Goal: Task Accomplishment & Management: Use online tool/utility

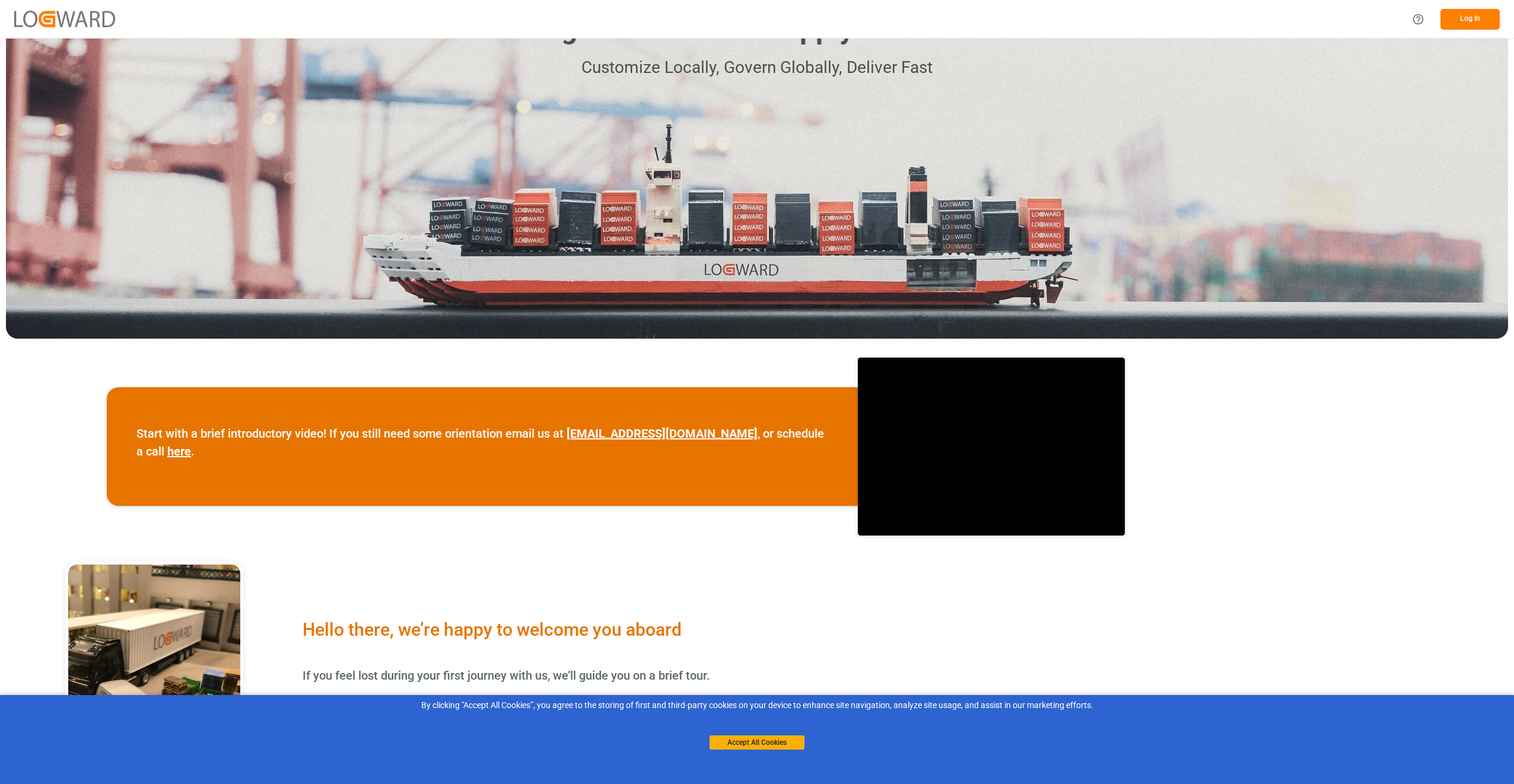
scroll to position [178, 0]
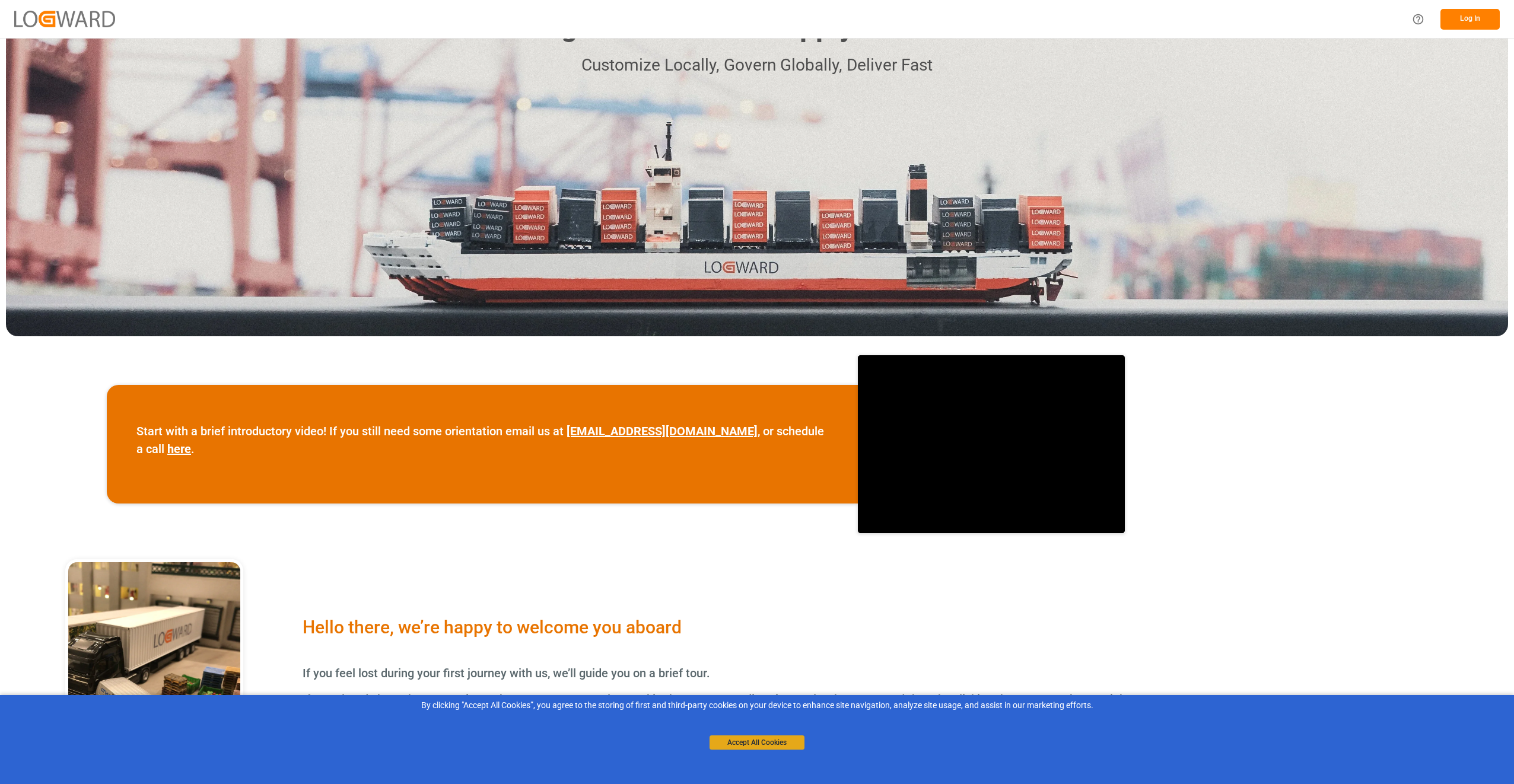
click at [759, 740] on button "Accept All Cookies" at bounding box center [757, 743] width 95 height 14
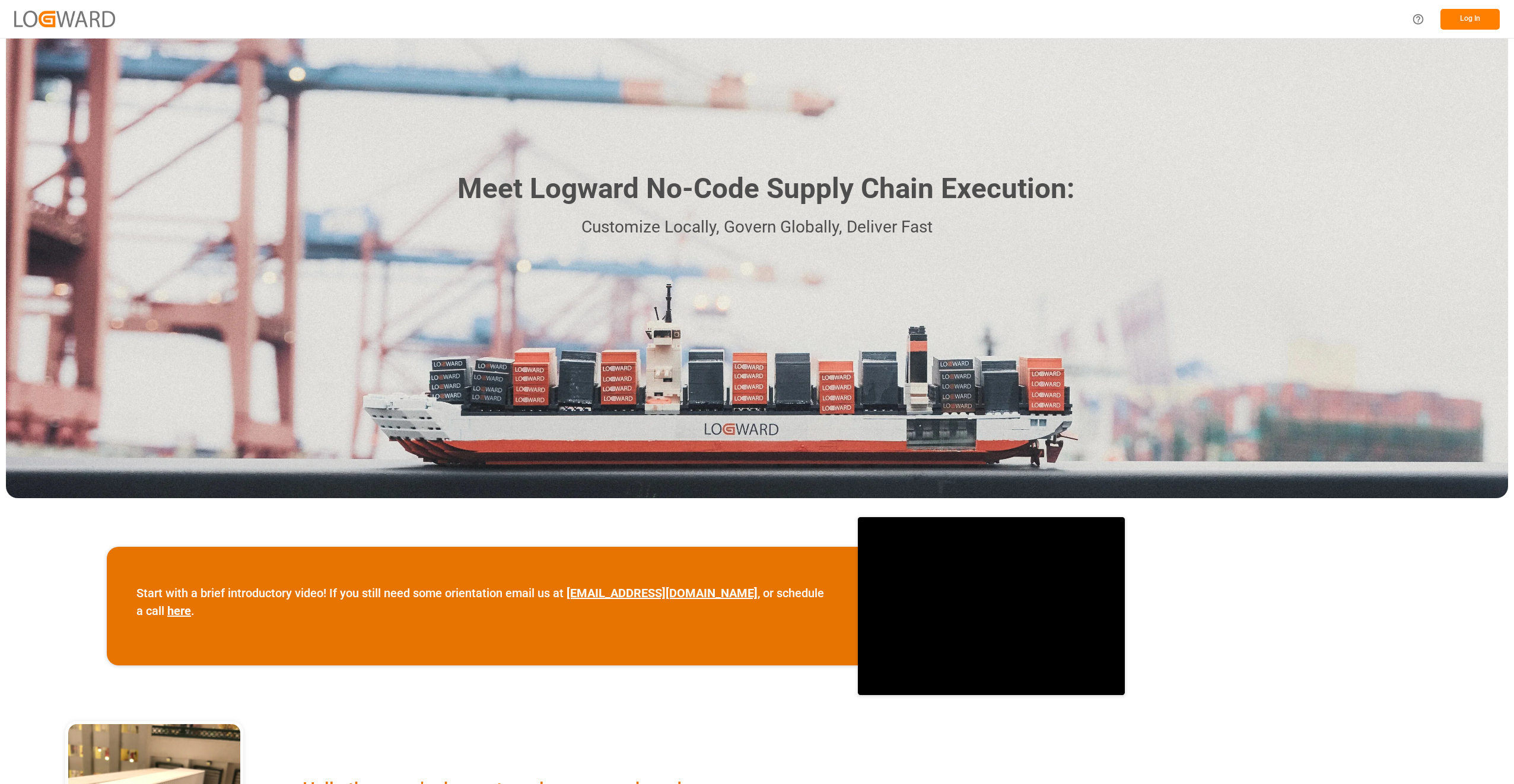
scroll to position [0, 0]
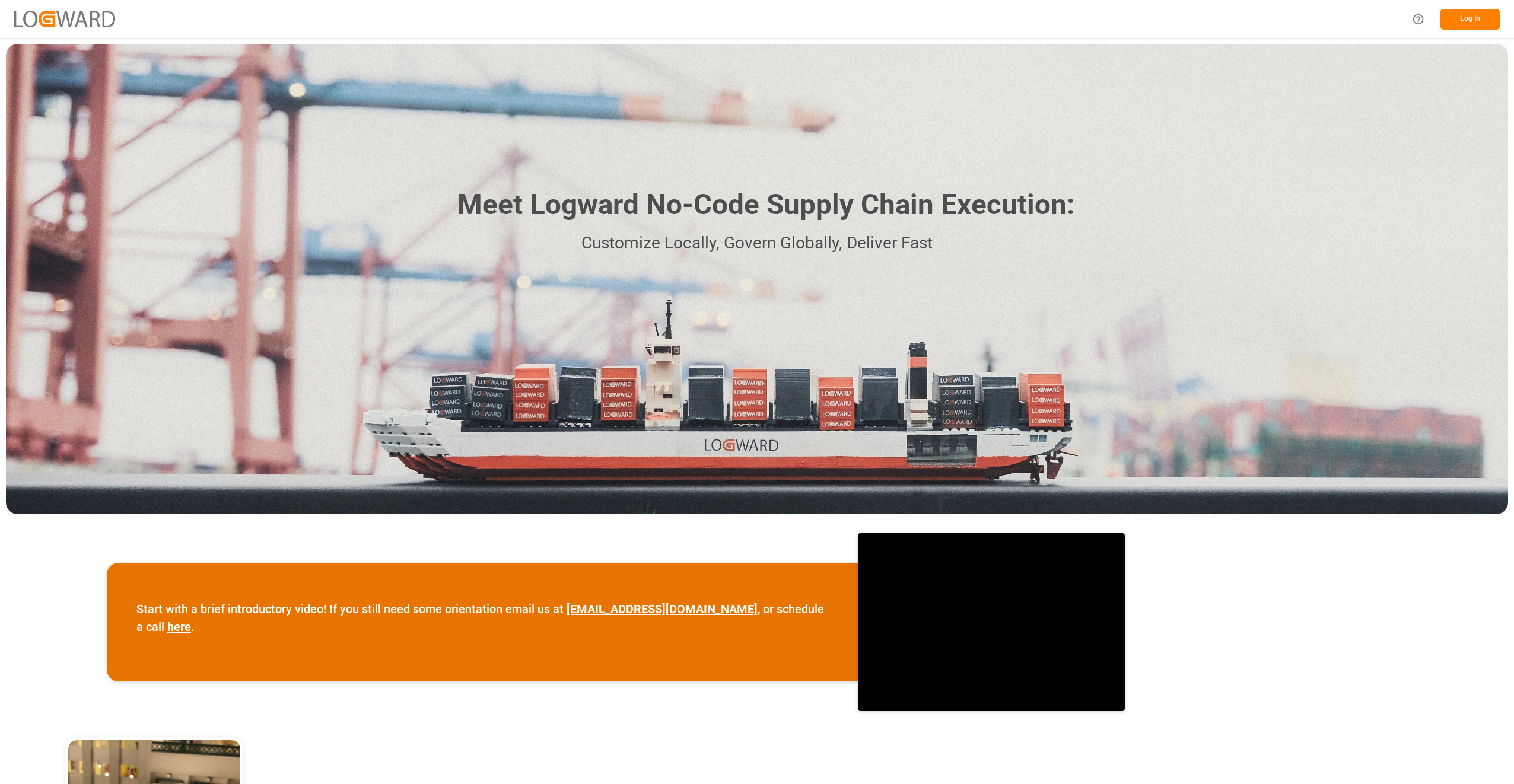
click at [1491, 18] on button "Log In" at bounding box center [1470, 19] width 59 height 21
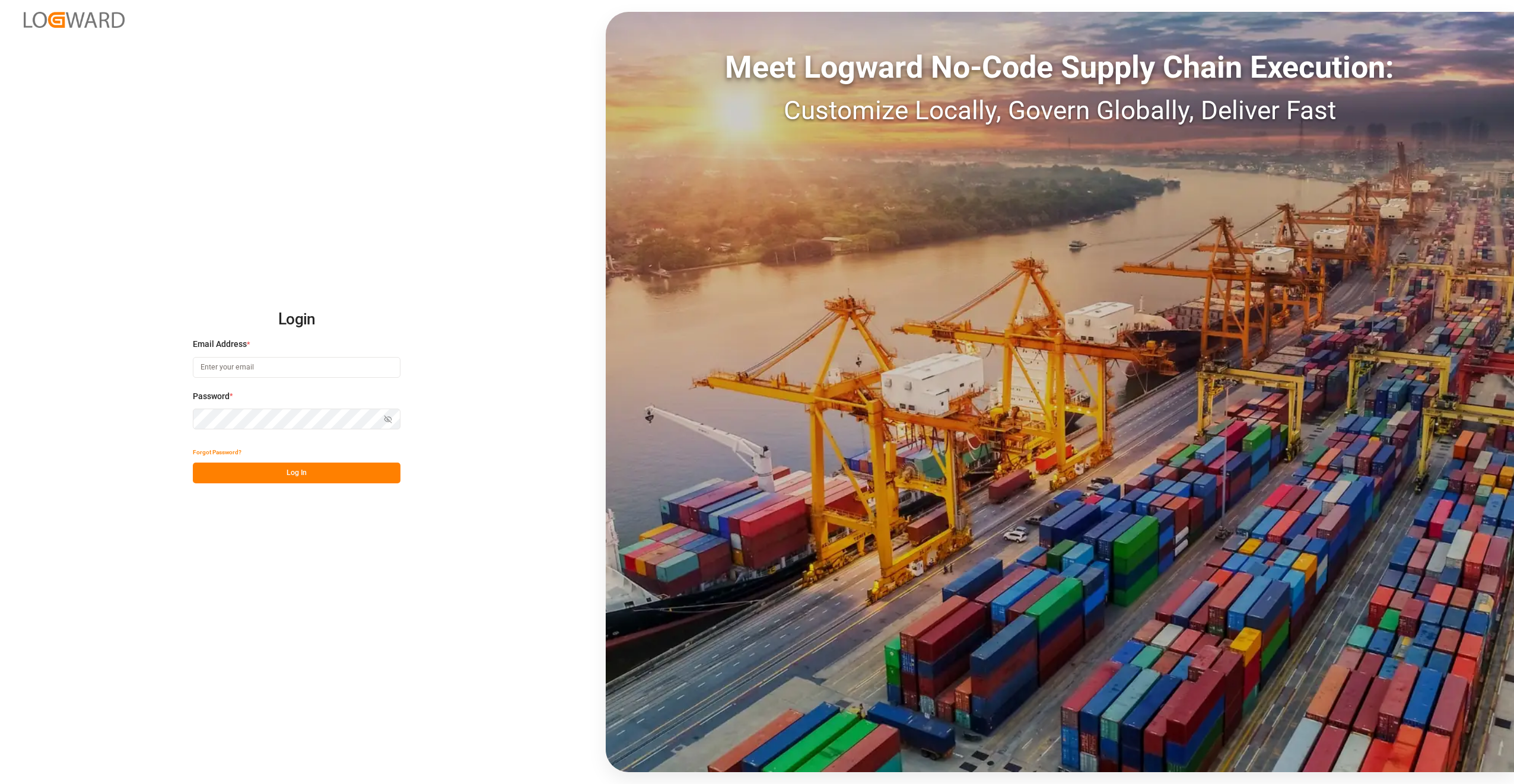
click at [214, 371] on input at bounding box center [297, 367] width 208 height 21
paste input "[PERSON_NAME][EMAIL_ADDRESS][DOMAIN_NAME][PERSON_NAME]"
type input "[PERSON_NAME][EMAIL_ADDRESS][DOMAIN_NAME][PERSON_NAME]"
click at [300, 478] on button "Log In" at bounding box center [297, 472] width 208 height 21
click at [302, 467] on button "Log In" at bounding box center [297, 472] width 208 height 21
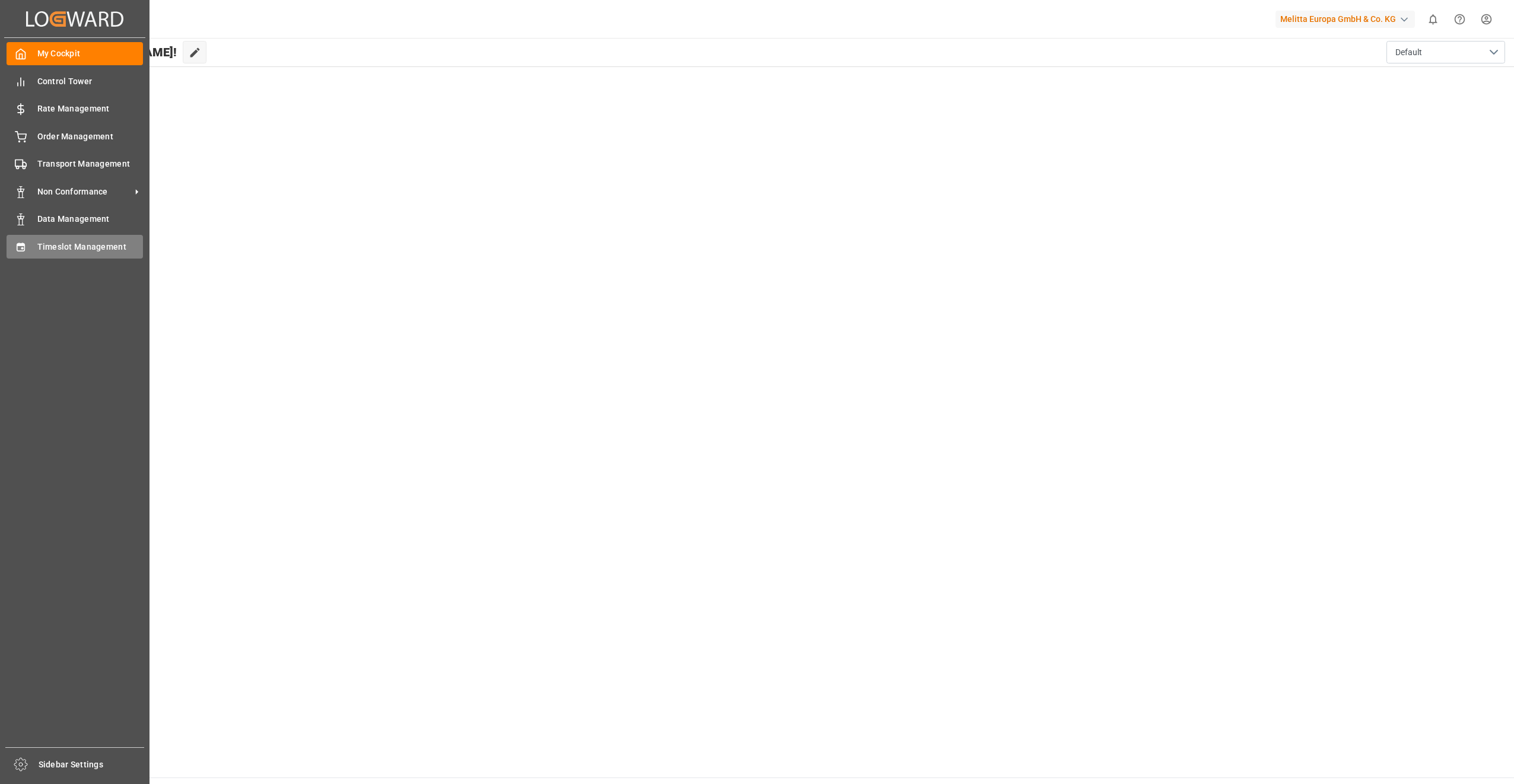
click at [98, 241] on div "Timeslot Management Timeslot Management" at bounding box center [74, 247] width 137 height 23
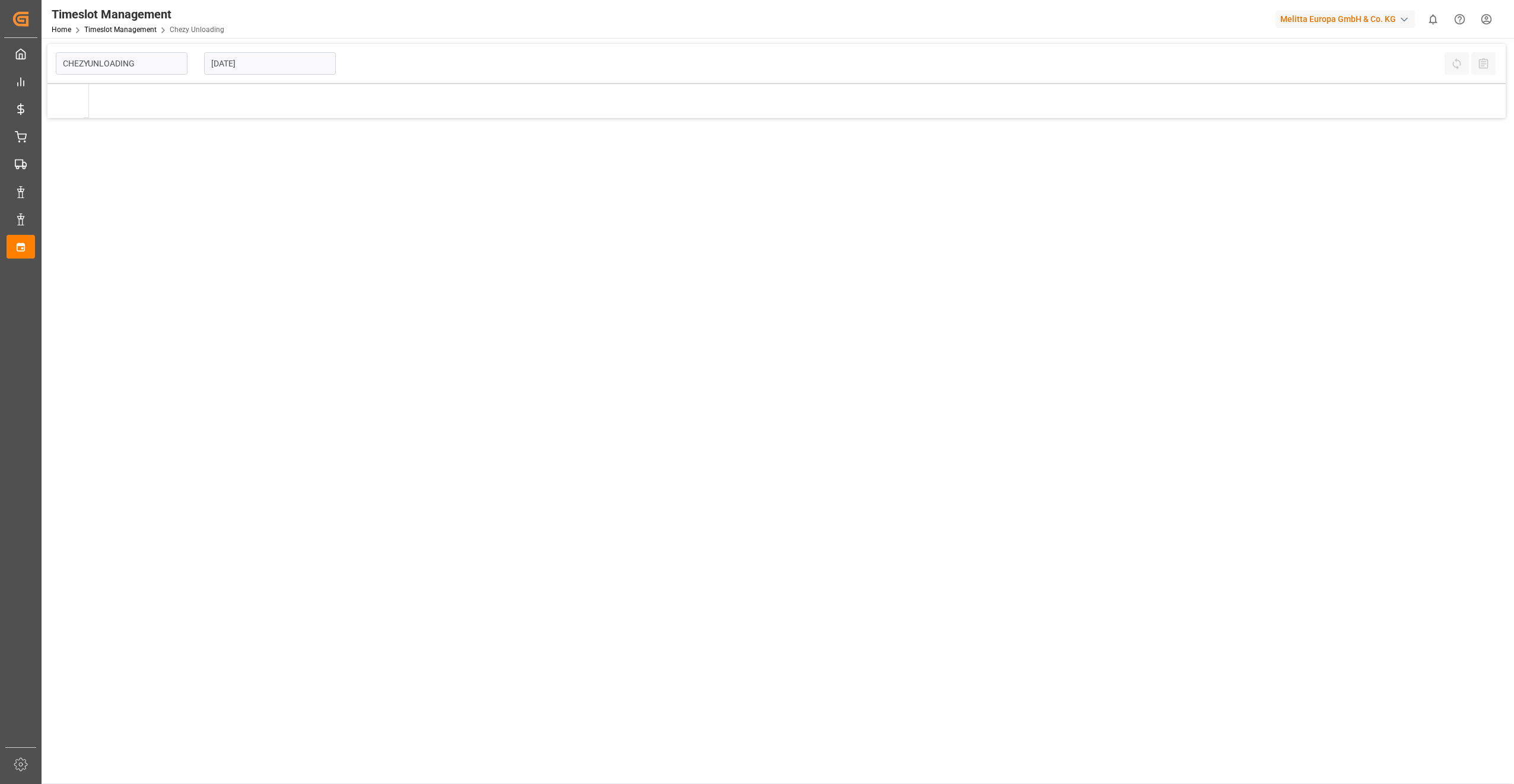
type input "Chezy Unloading"
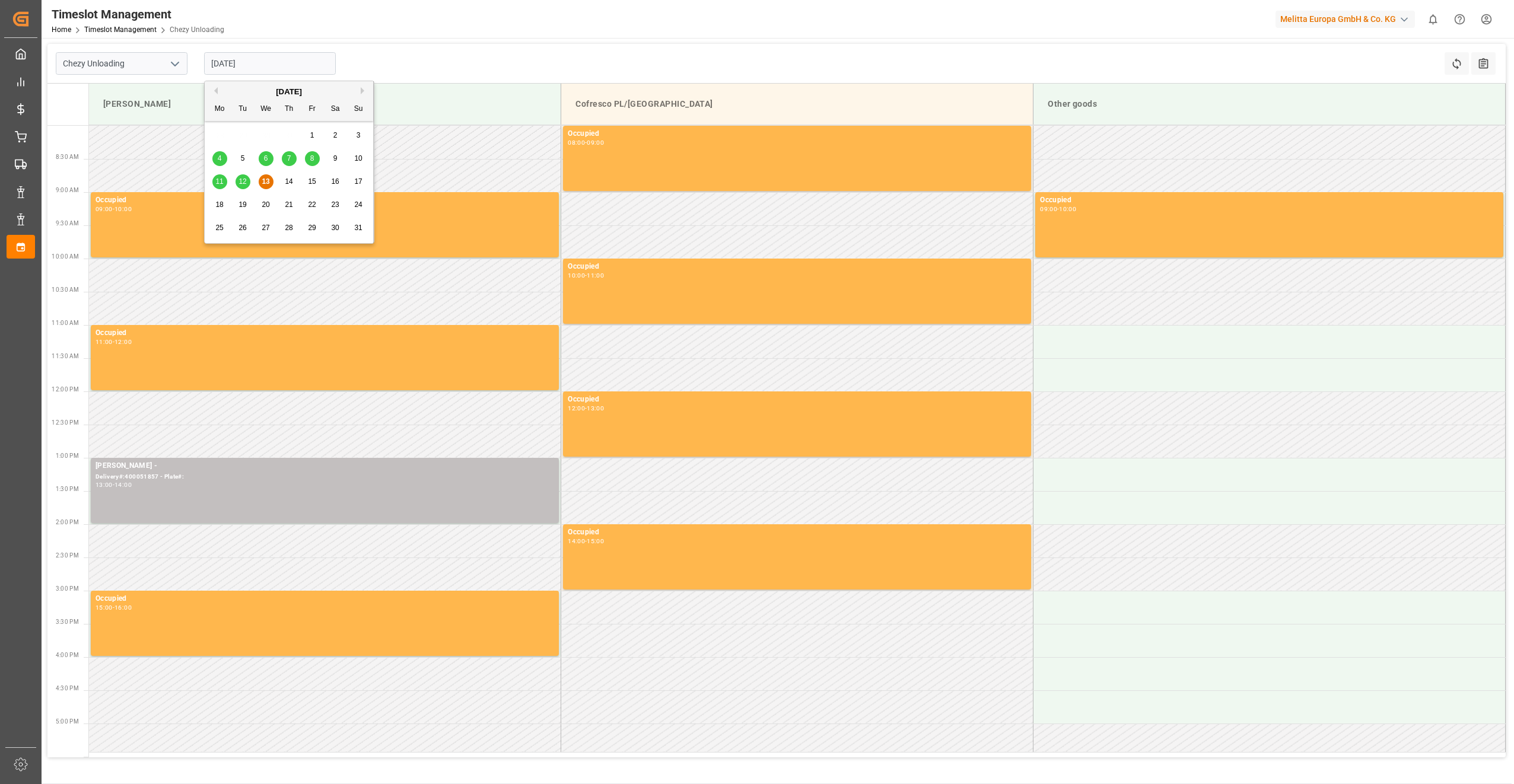
click at [218, 61] on input "[DATE]" at bounding box center [270, 63] width 132 height 23
click at [217, 206] on span "18" at bounding box center [220, 205] width 8 height 9
type input "[DATE]"
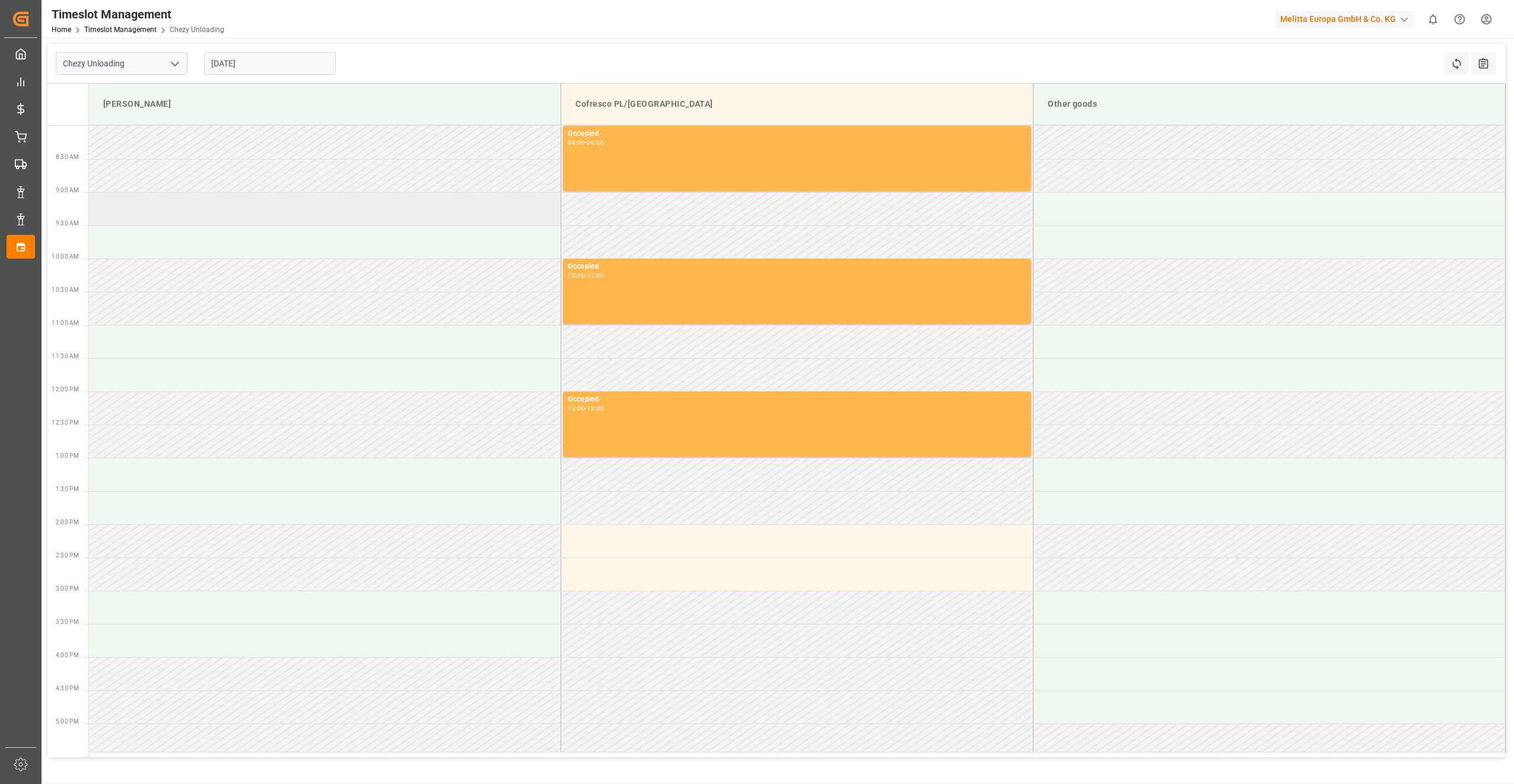
click at [377, 216] on td at bounding box center [325, 208] width 472 height 34
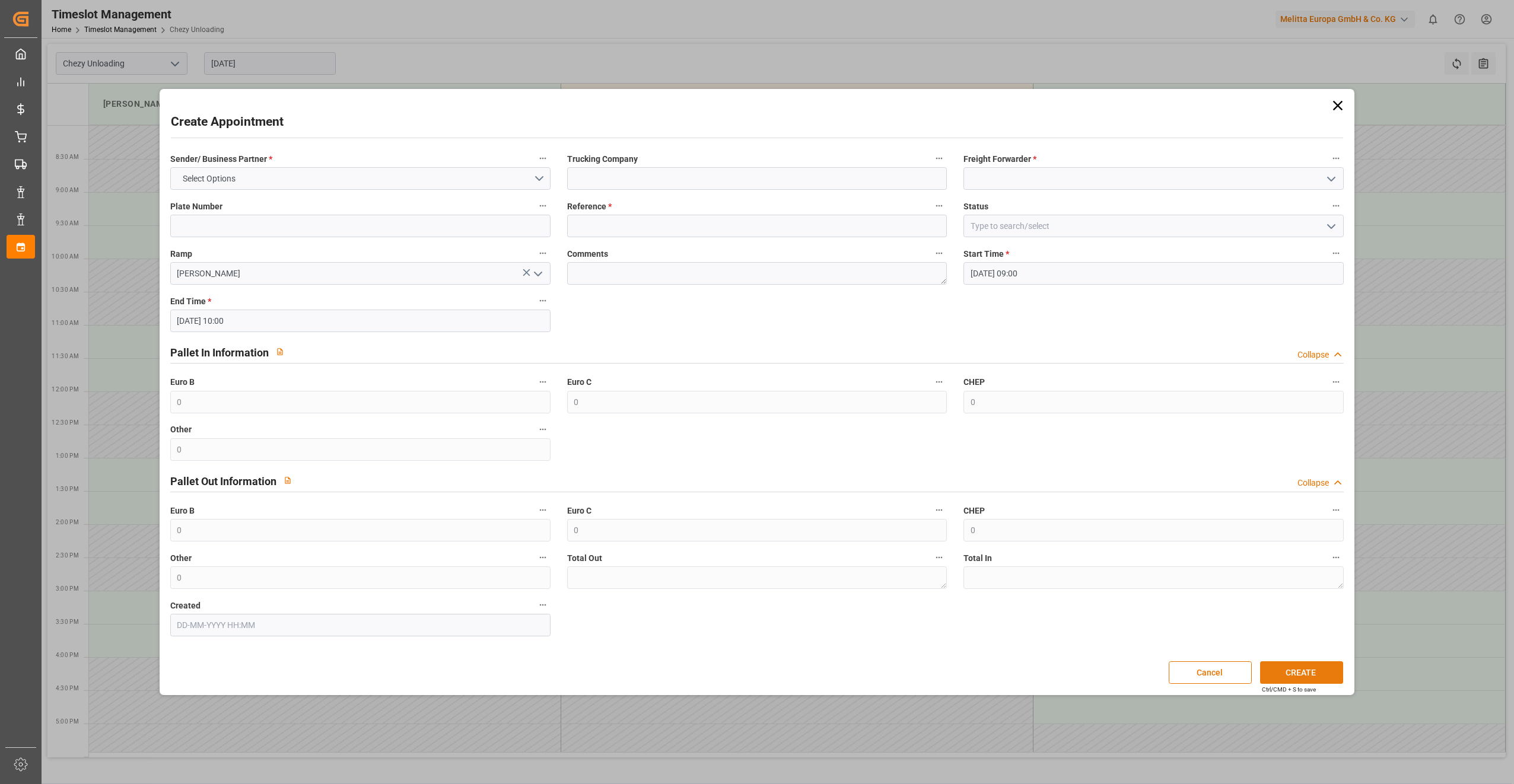
click at [1313, 667] on button "CREATE" at bounding box center [1302, 672] width 83 height 23
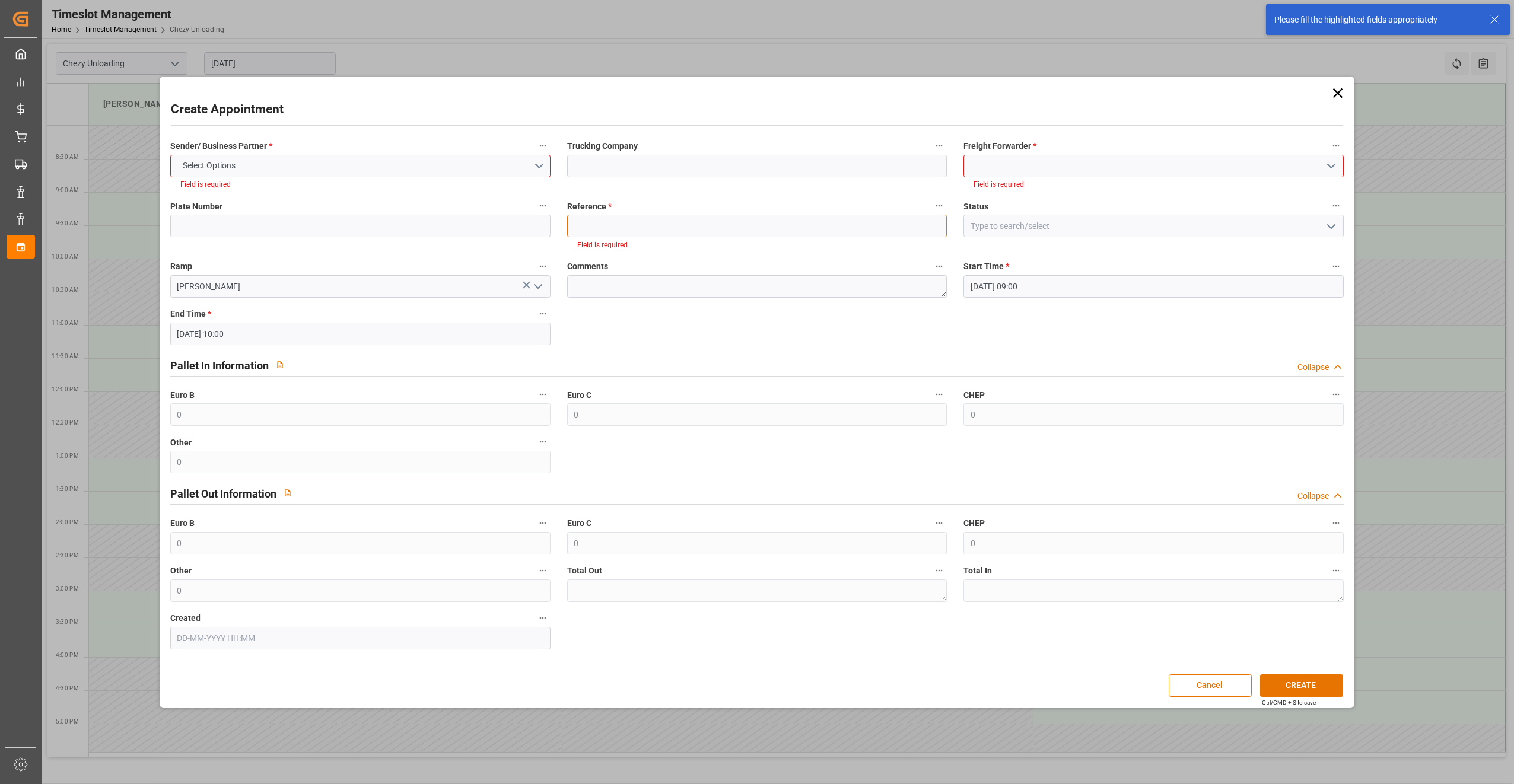
click at [613, 223] on input at bounding box center [757, 226] width 380 height 23
drag, startPoint x: 613, startPoint y: 223, endPoint x: 573, endPoint y: 223, distance: 40.0
click at [573, 223] on input at bounding box center [757, 226] width 380 height 23
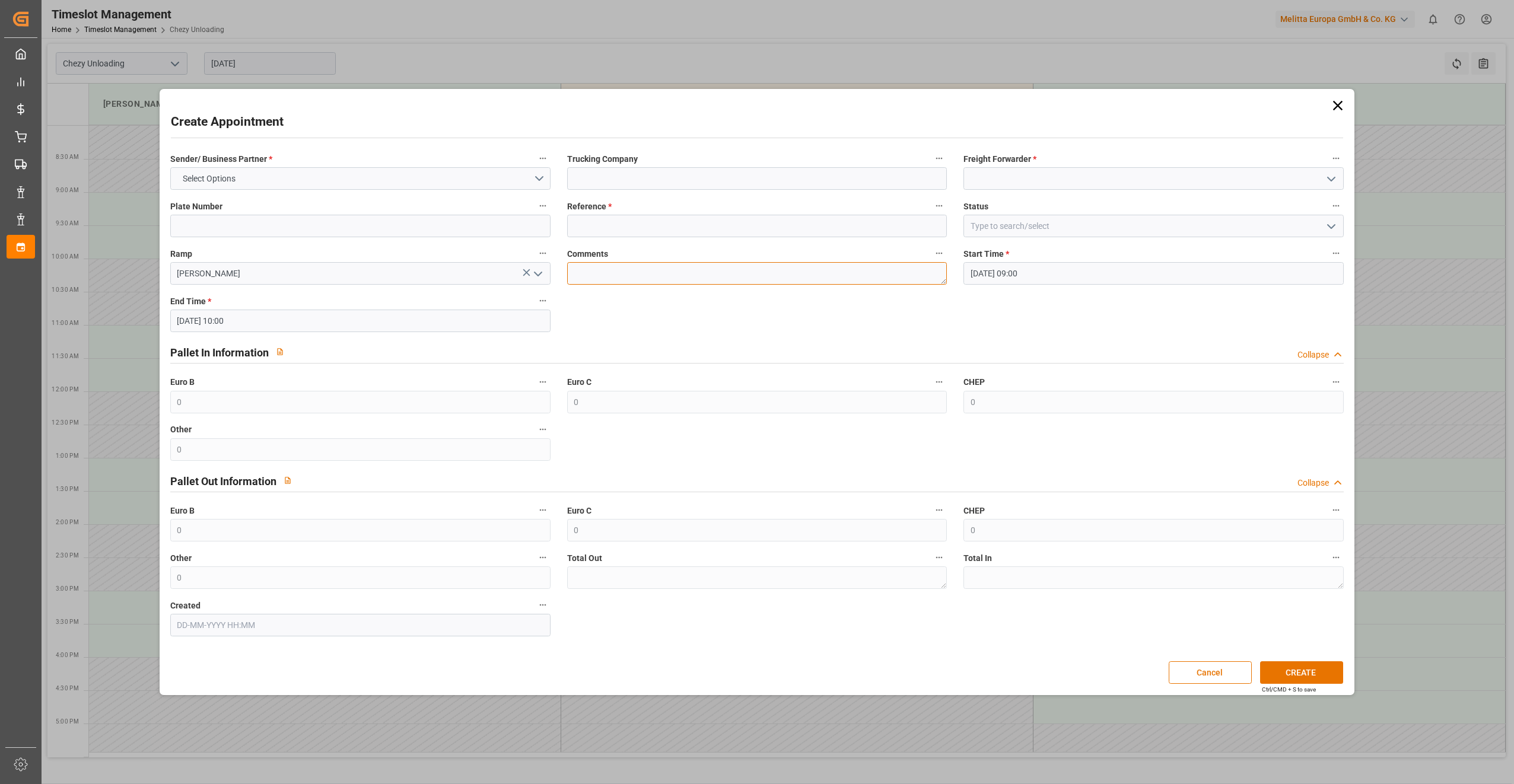
click at [612, 269] on textarea at bounding box center [757, 273] width 380 height 23
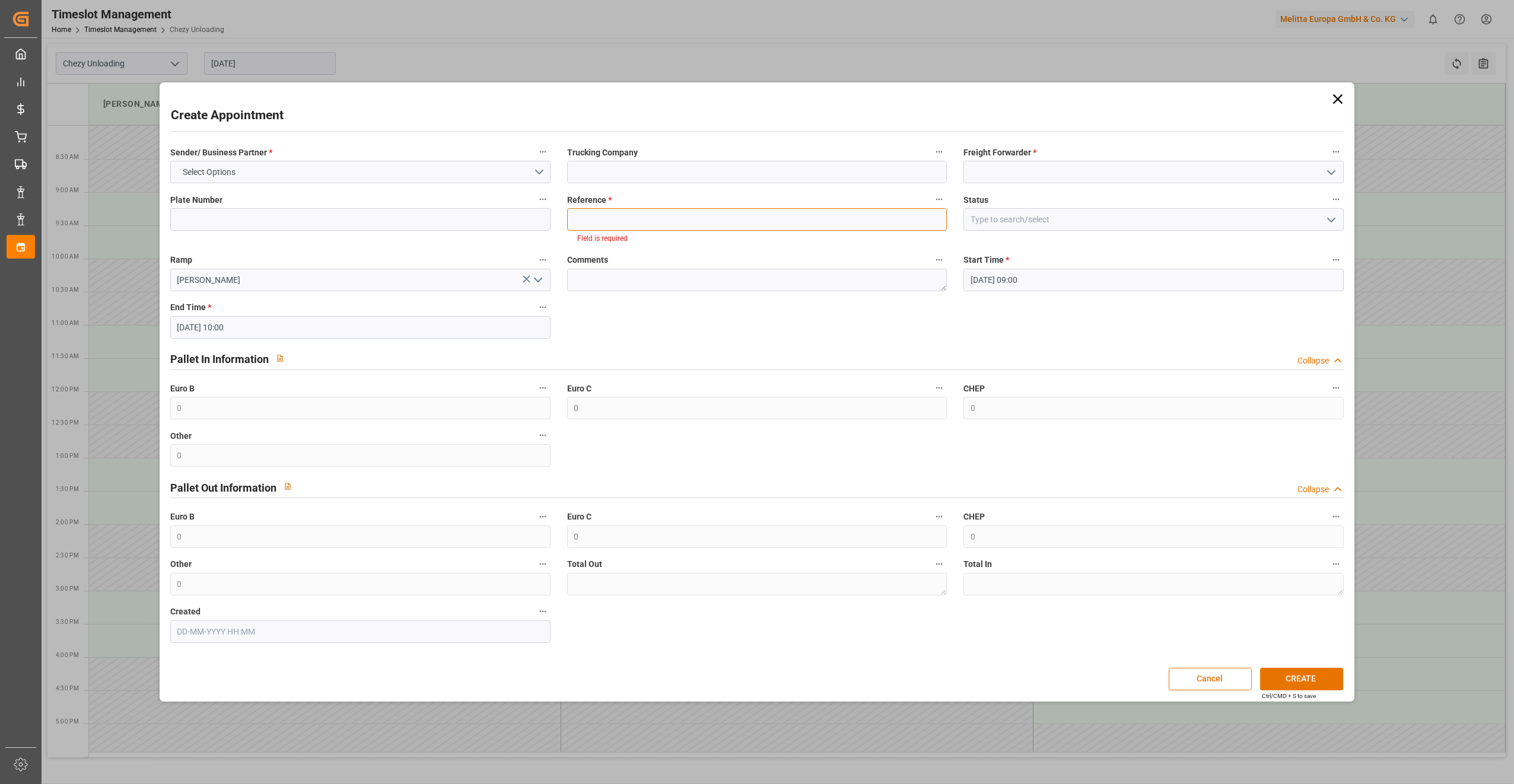
click at [602, 221] on input at bounding box center [757, 219] width 380 height 23
paste input "400051974"
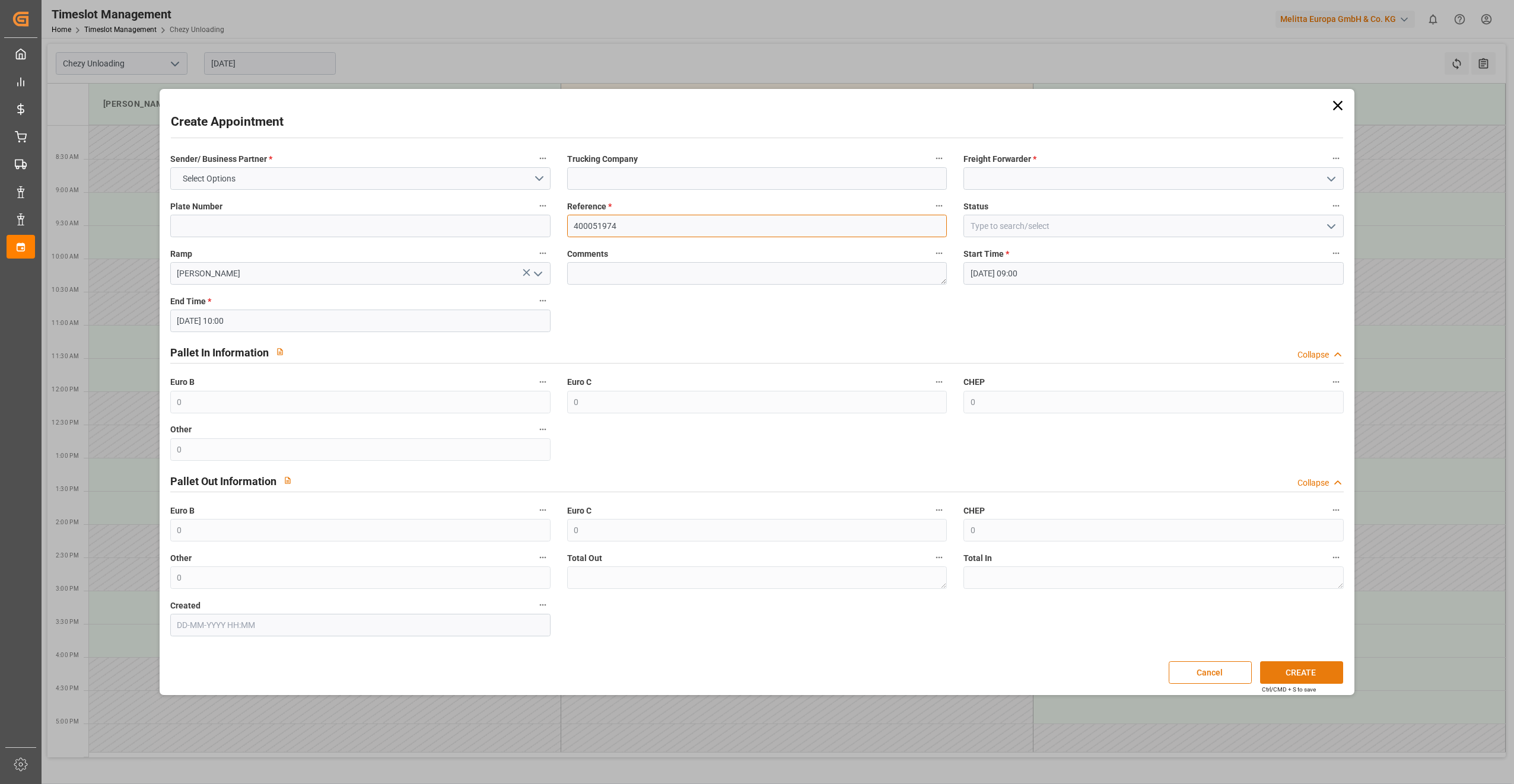
type input "400051974"
click at [1333, 668] on button "CREATE" at bounding box center [1302, 672] width 83 height 23
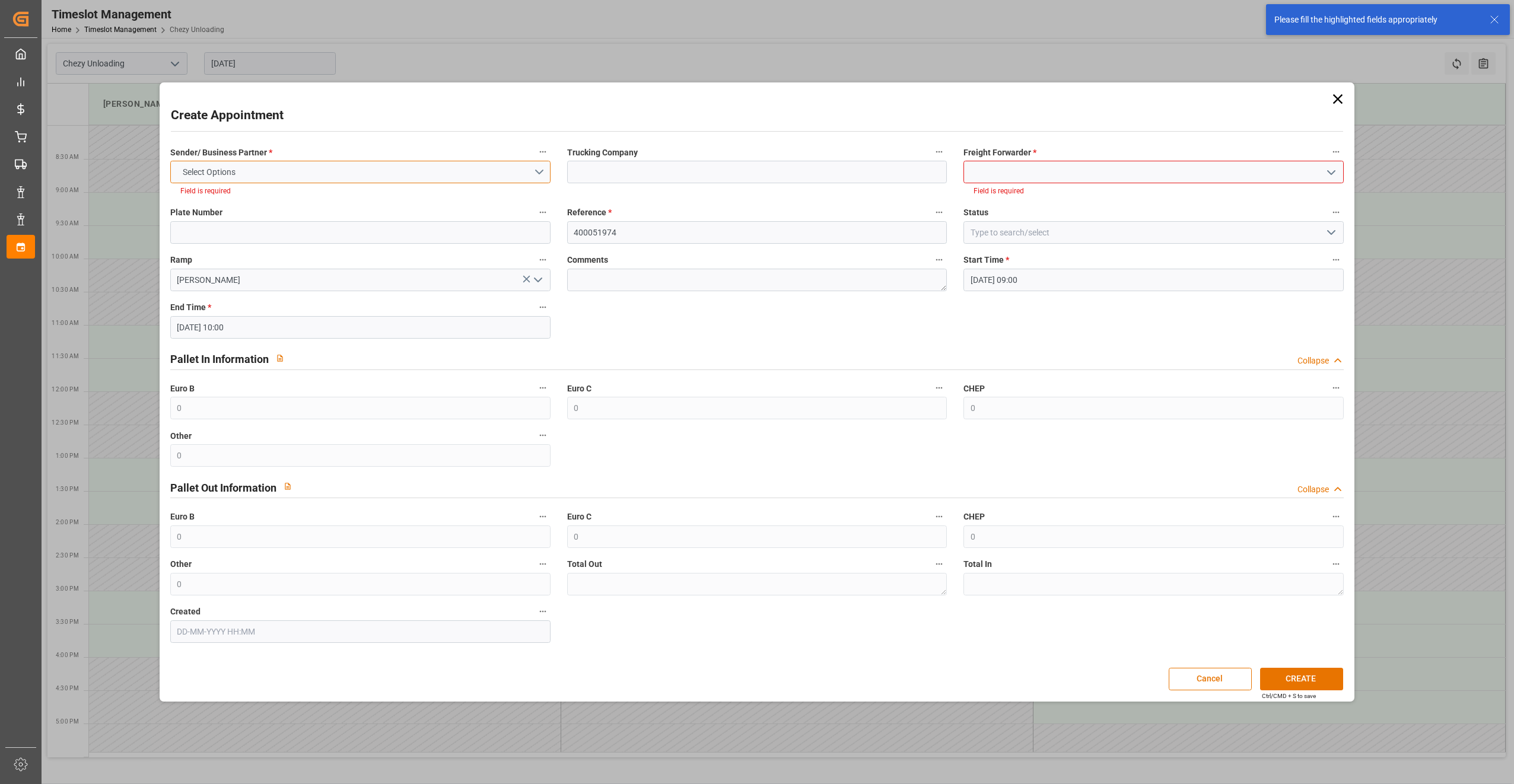
click at [309, 171] on button "Select Options" at bounding box center [360, 172] width 380 height 23
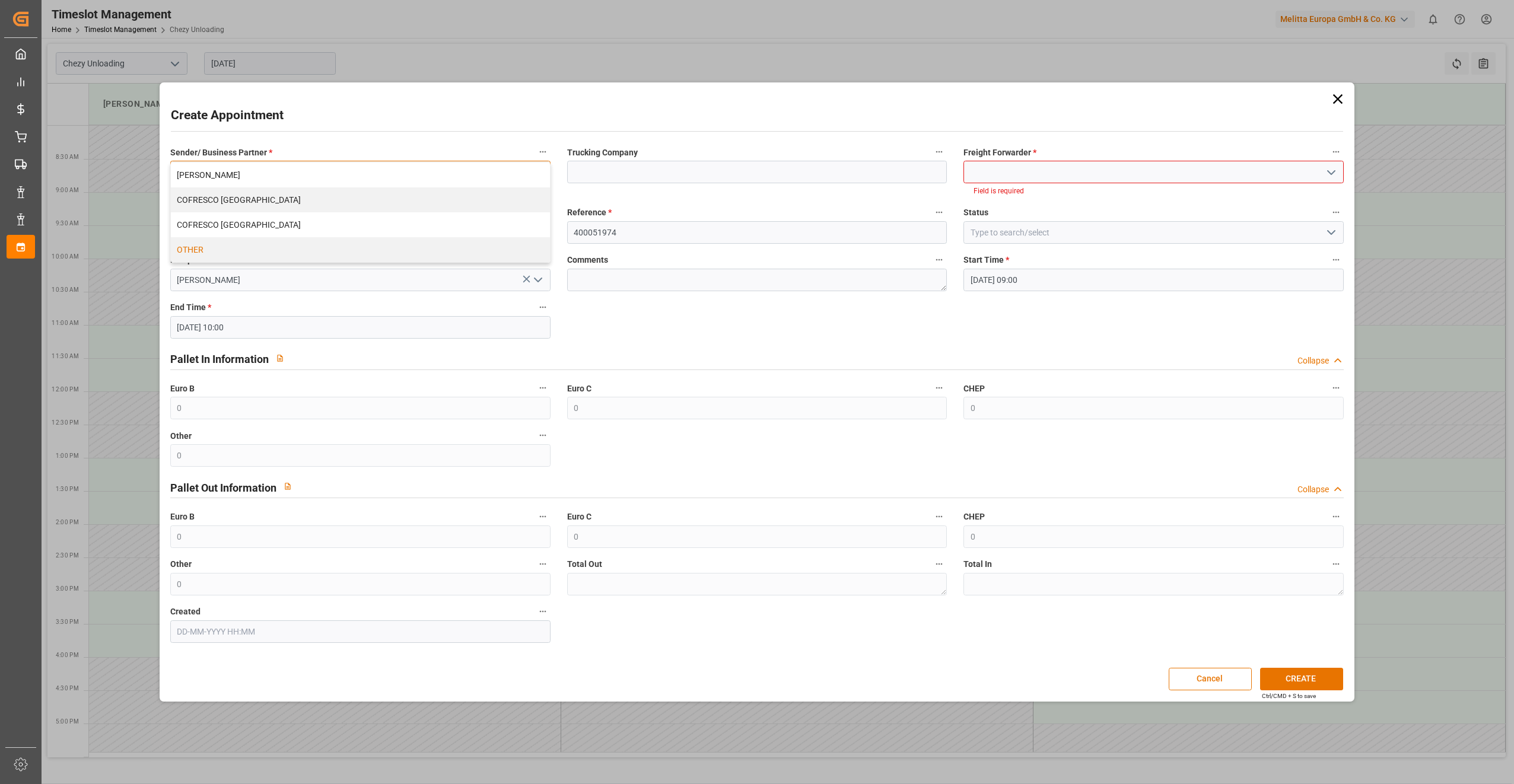
click at [272, 258] on div "OTHER" at bounding box center [360, 250] width 379 height 25
click at [273, 230] on input at bounding box center [360, 232] width 380 height 23
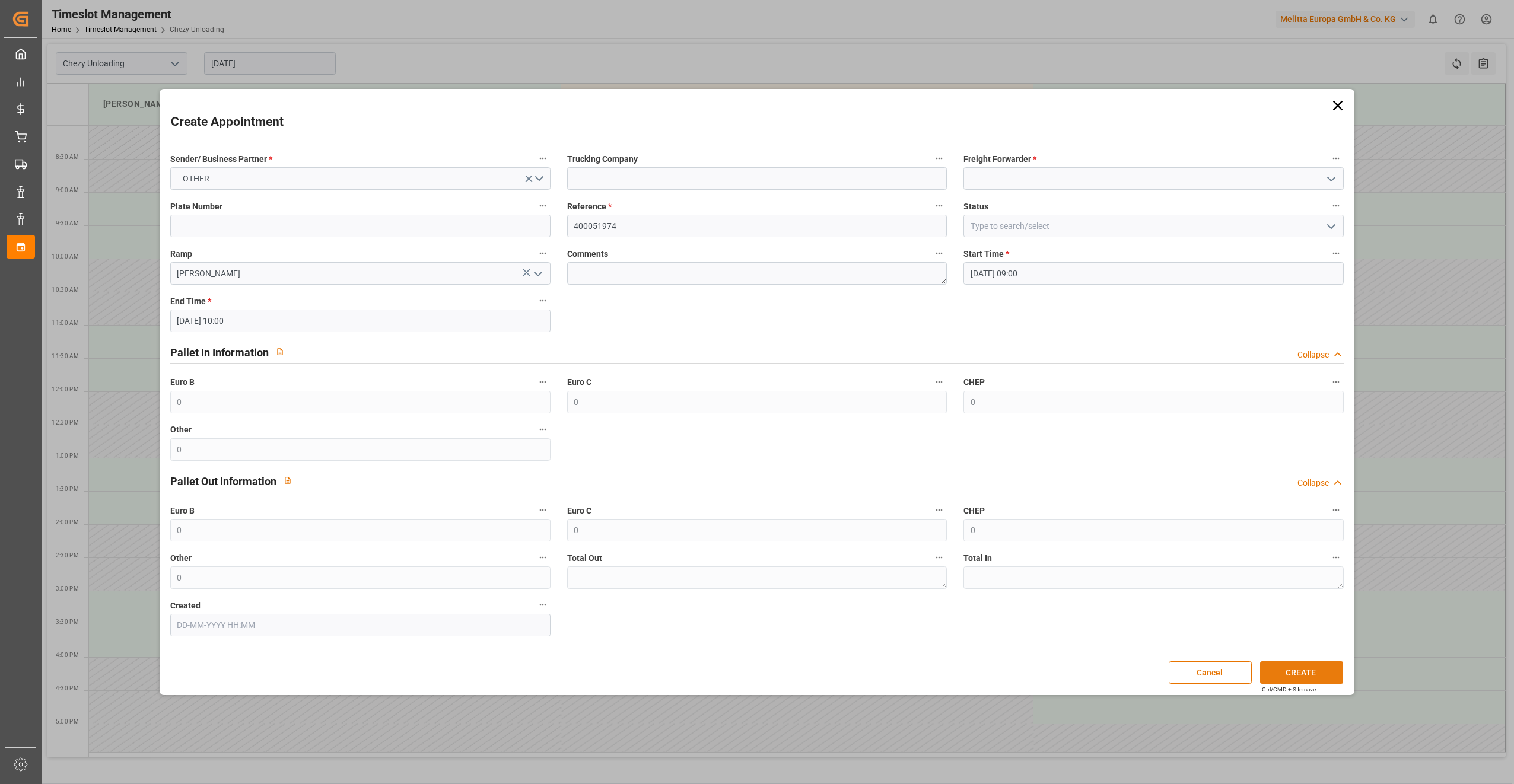
click at [1319, 669] on button "CREATE" at bounding box center [1302, 672] width 83 height 23
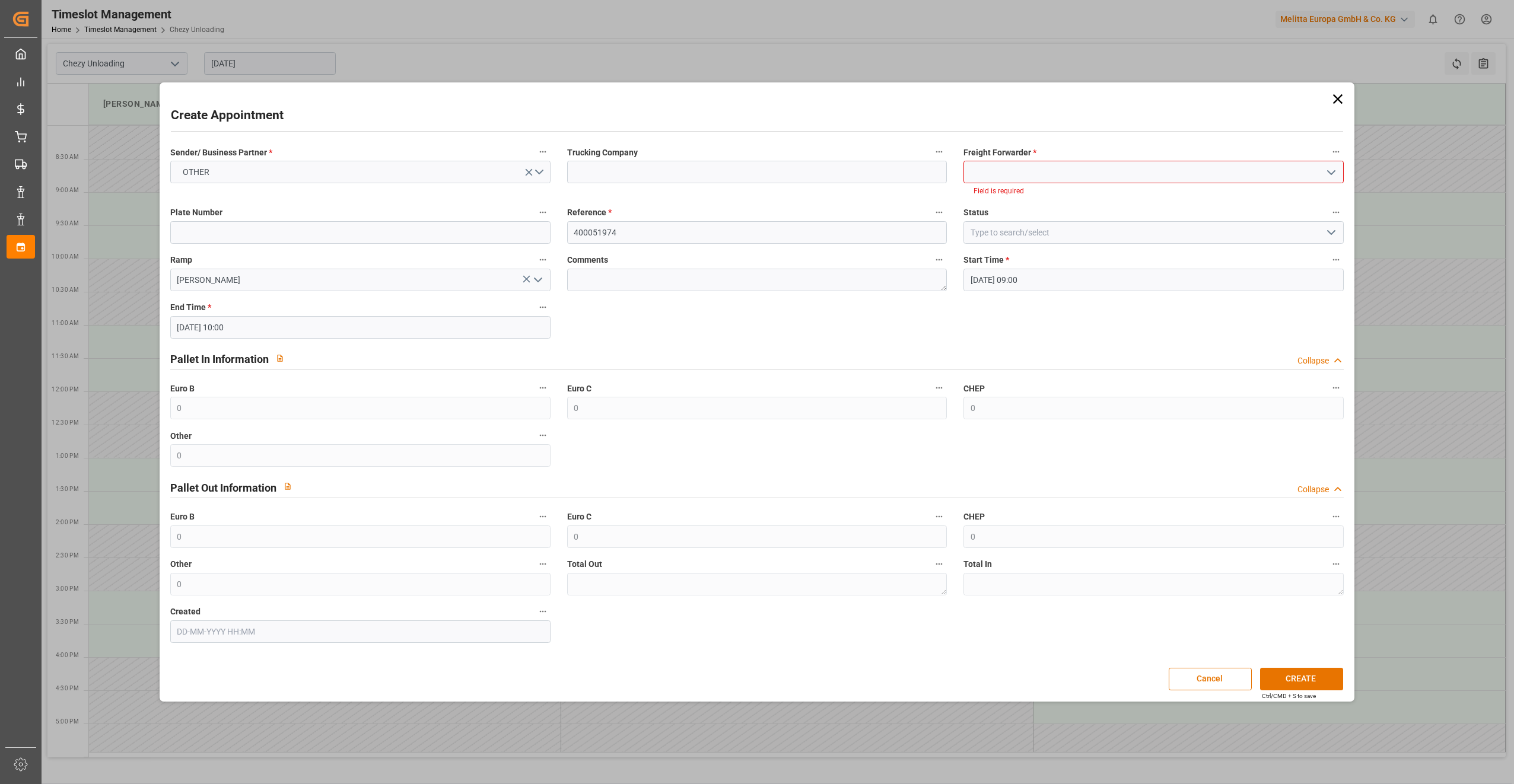
click at [1169, 165] on input at bounding box center [1153, 172] width 380 height 23
click at [1158, 186] on div "LKW [PERSON_NAME]" at bounding box center [1153, 198] width 379 height 27
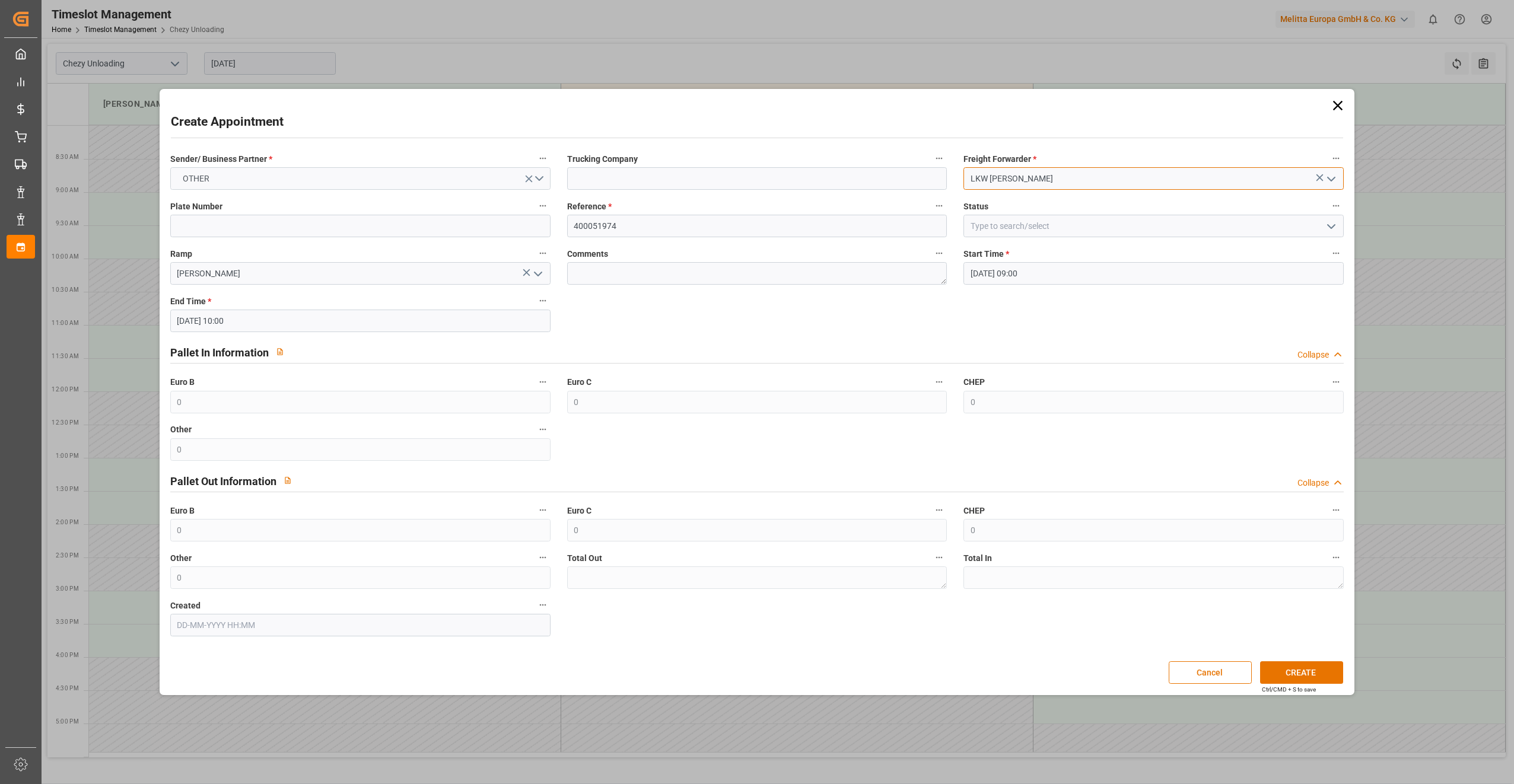
type input "LKW [PERSON_NAME]"
click at [285, 174] on button "OTHER" at bounding box center [360, 178] width 380 height 23
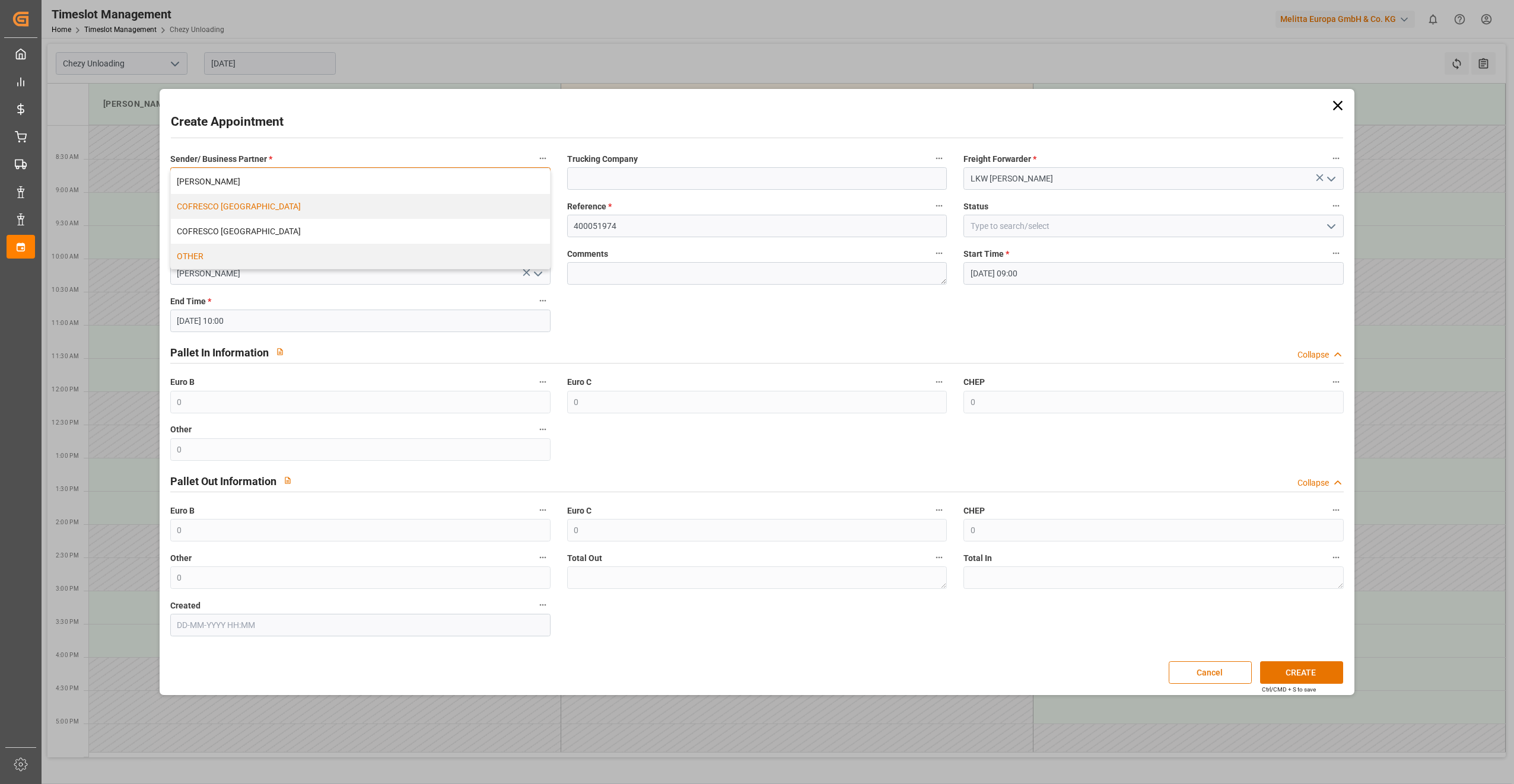
drag, startPoint x: 285, startPoint y: 174, endPoint x: 280, endPoint y: 205, distance: 31.4
click at [281, 205] on div "[PERSON_NAME] COFRESCO POLAND COFRESCO [GEOGRAPHIC_DATA] OTHER" at bounding box center [360, 219] width 379 height 100
click at [245, 255] on div "OTHER" at bounding box center [360, 256] width 379 height 25
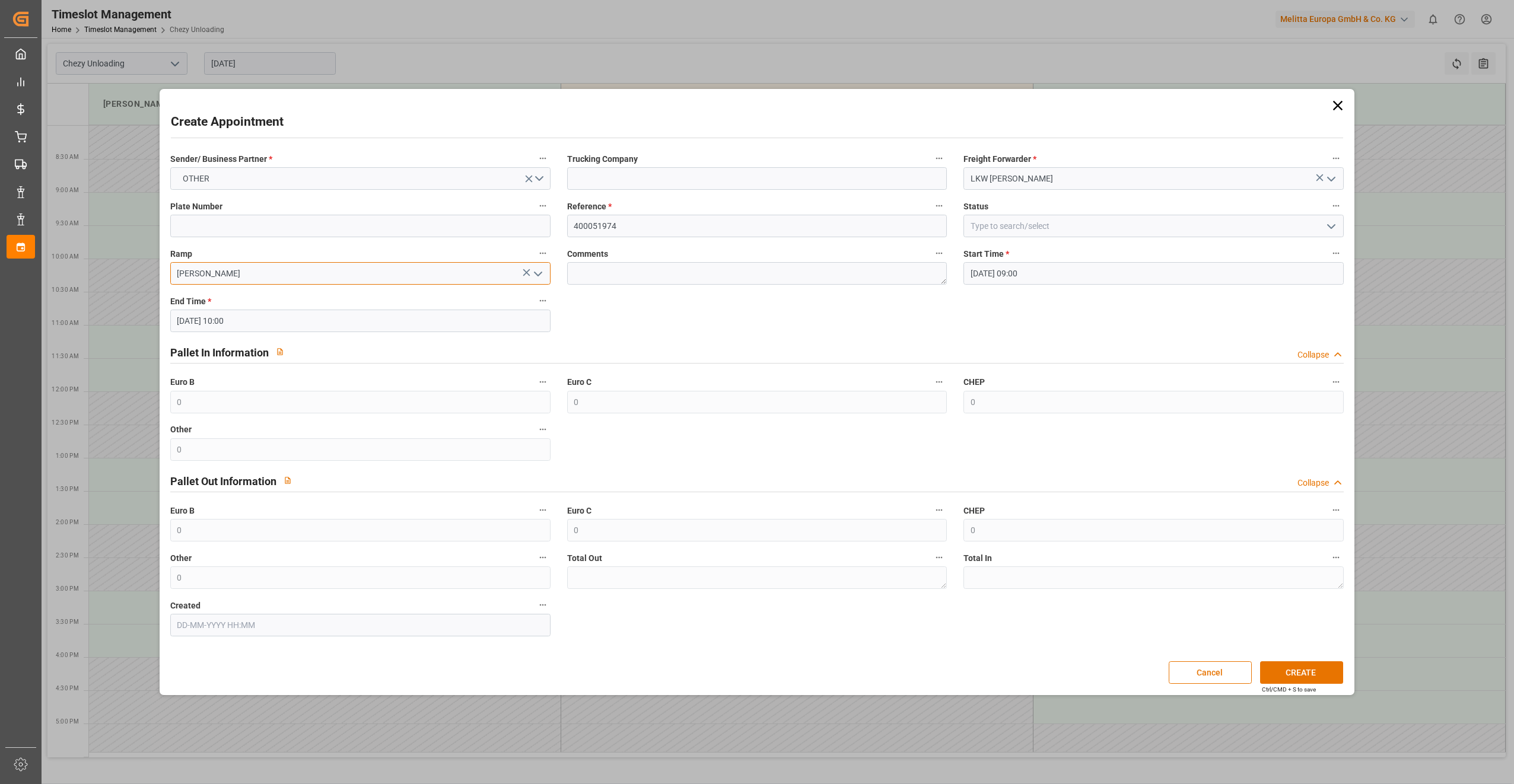
click at [240, 273] on input "[PERSON_NAME]" at bounding box center [360, 273] width 380 height 23
click at [231, 181] on button "OTHER" at bounding box center [360, 178] width 380 height 23
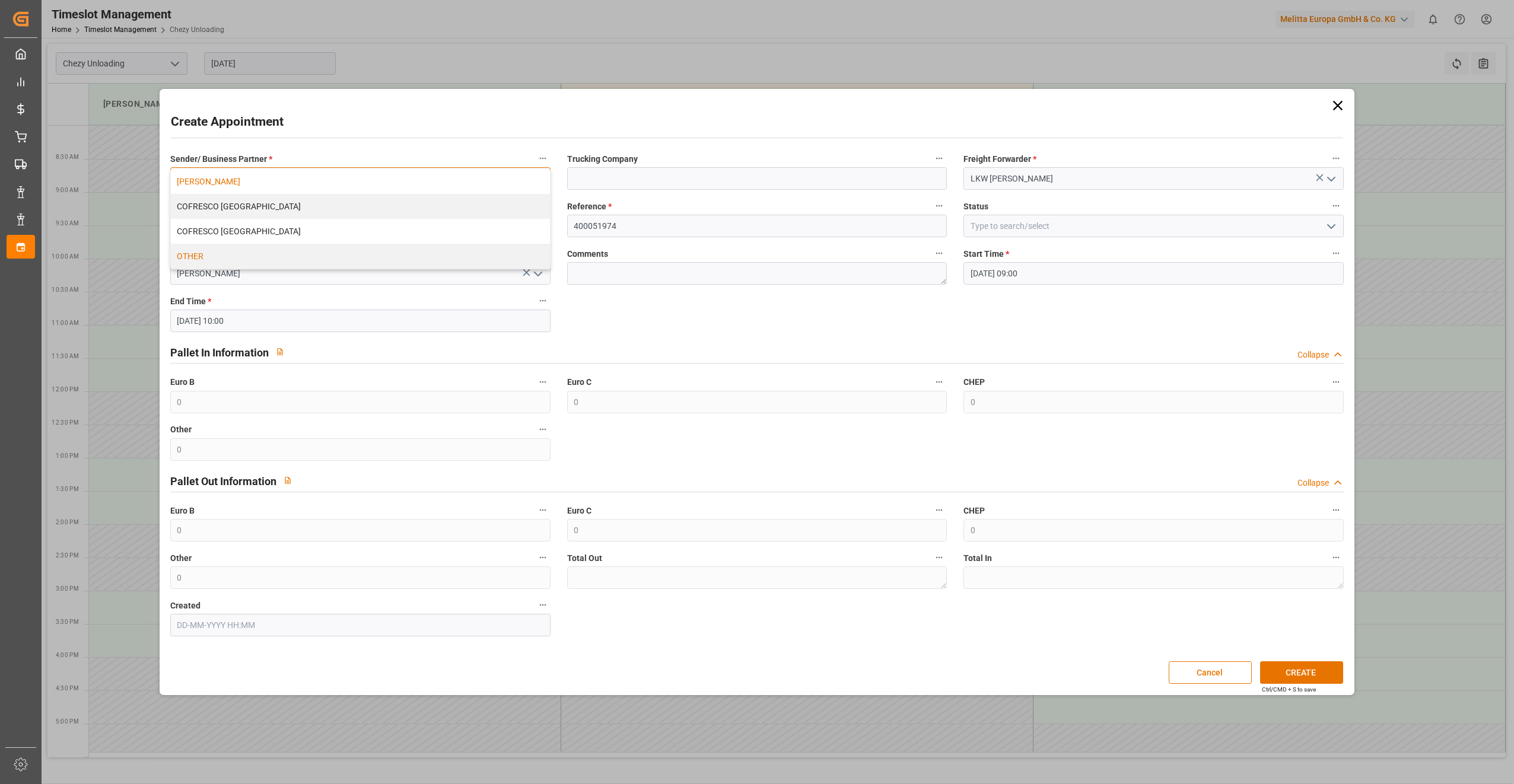
click at [224, 181] on div "[PERSON_NAME]" at bounding box center [360, 181] width 379 height 25
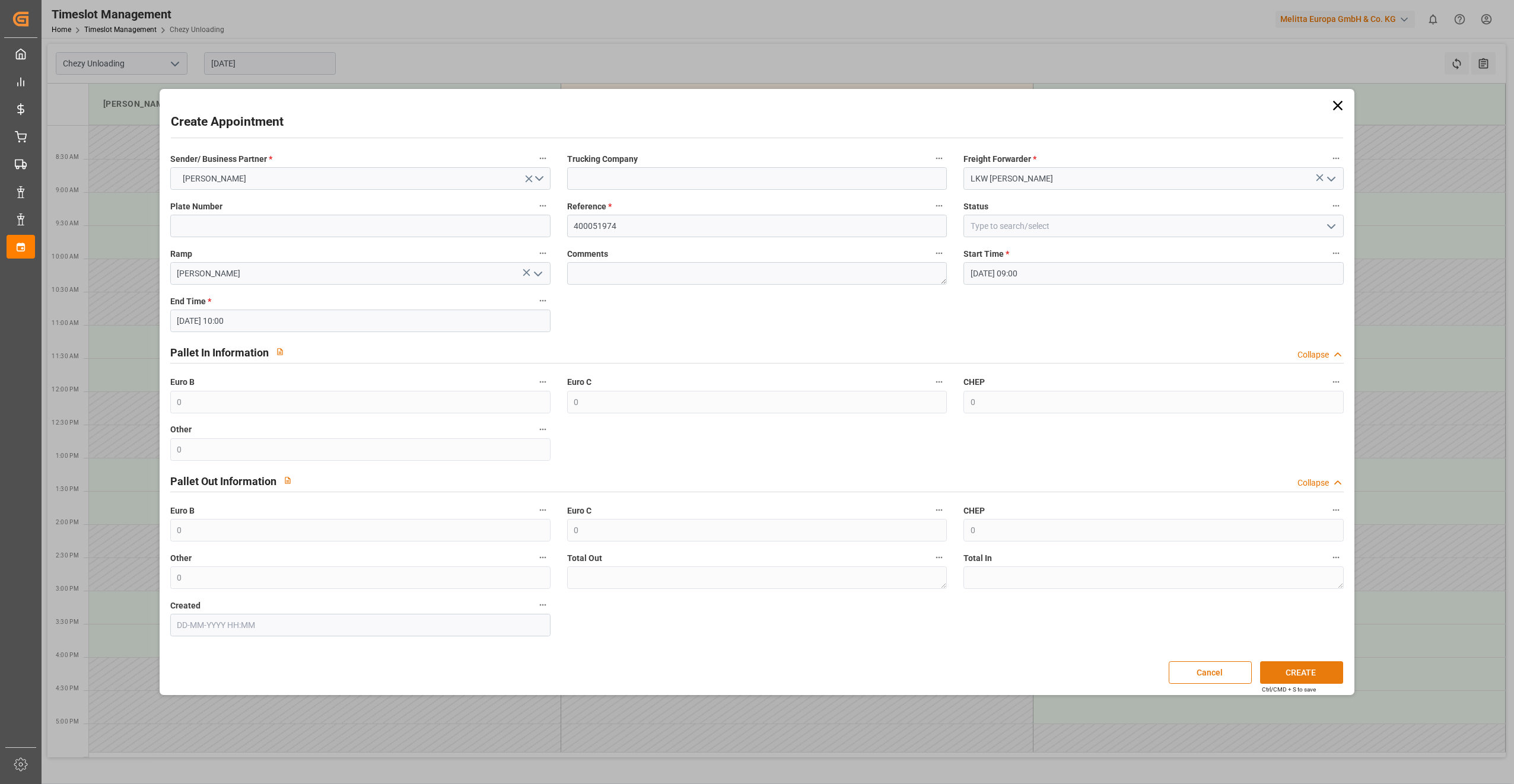
click at [1312, 667] on button "CREATE" at bounding box center [1302, 672] width 83 height 23
